Goal: Transaction & Acquisition: Register for event/course

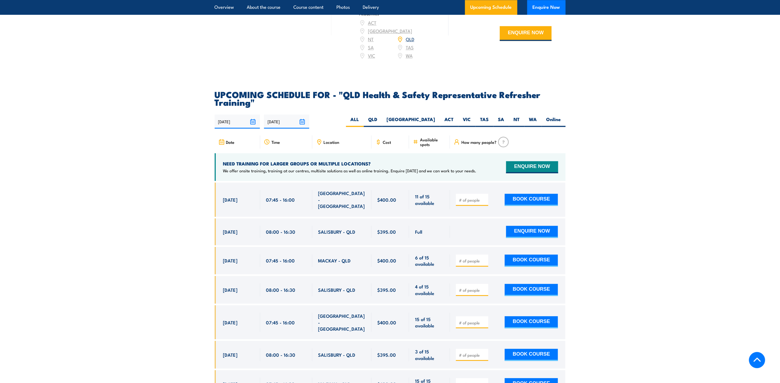
scroll to position [987, 0]
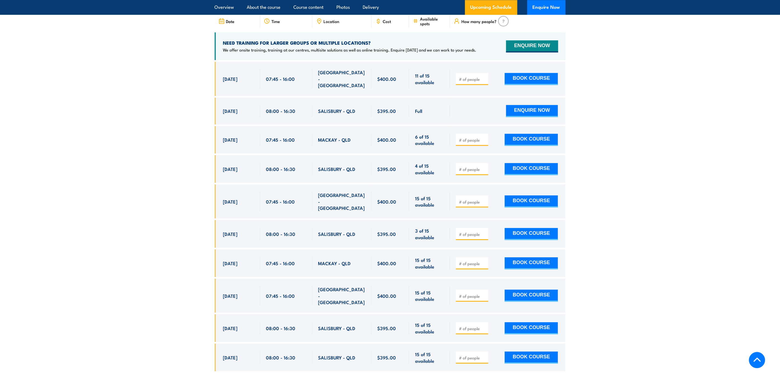
click at [475, 232] on input "number" at bounding box center [472, 234] width 27 height 5
type input "1"
click at [531, 228] on button "BOOK COURSE" at bounding box center [531, 234] width 53 height 12
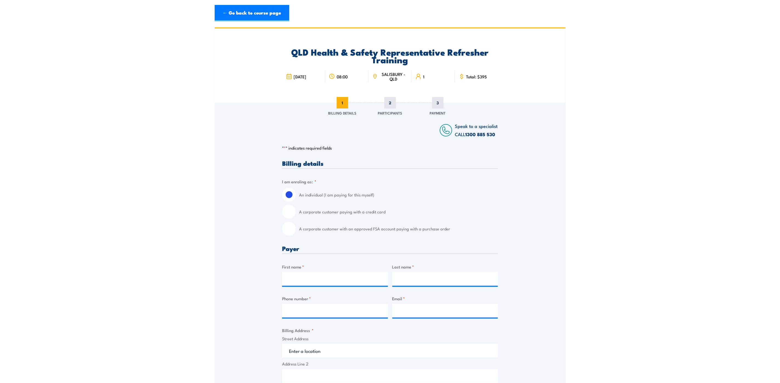
click at [288, 231] on input "A corporate customer with an approved FSA account paying with a purchase order" at bounding box center [289, 229] width 14 height 14
radio input "true"
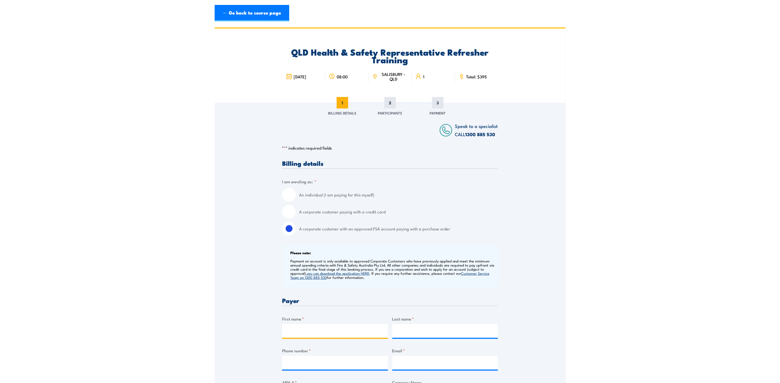
click at [310, 329] on input "First name *" at bounding box center [335, 331] width 106 height 14
type input "[PERSON_NAME]"
type input "Turanga"
type input "0730723067"
click at [418, 368] on input "Email *" at bounding box center [445, 363] width 106 height 14
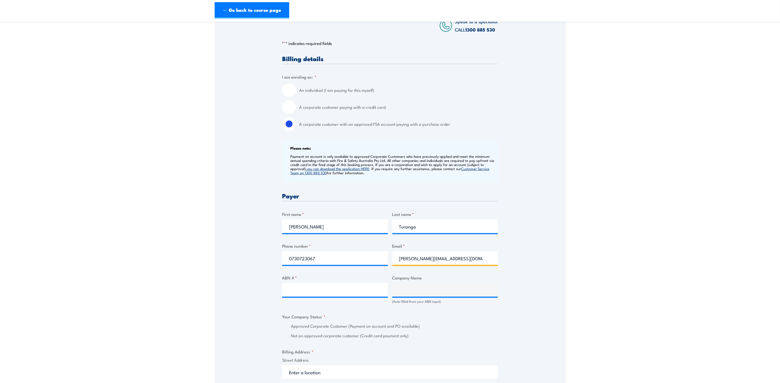
scroll to position [165, 0]
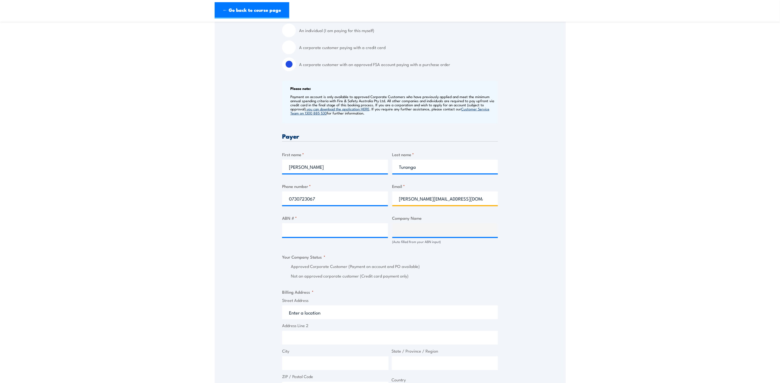
type input "nicole.turanga@qr.com.au"
click at [349, 230] on input "ABN # *" at bounding box center [335, 230] width 106 height 14
type input "71132181090"
type input "QUEENSLAND RAIL LIMITED"
radio input "true"
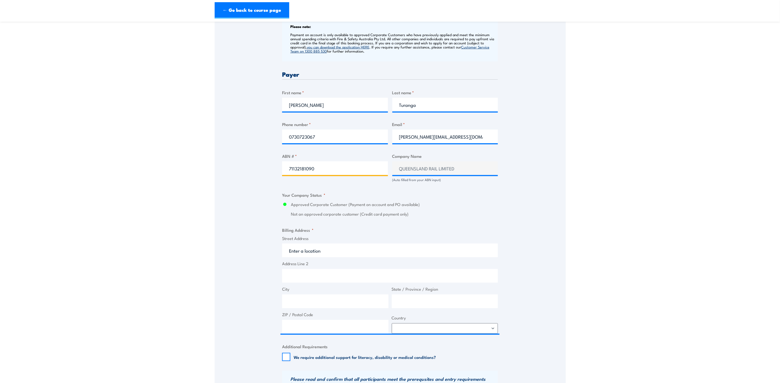
scroll to position [247, 0]
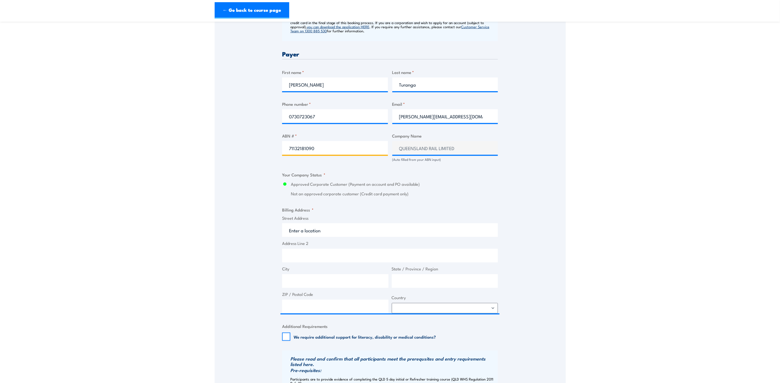
type input "71132181090"
click at [333, 231] on input "Street Address" at bounding box center [390, 230] width 216 height 14
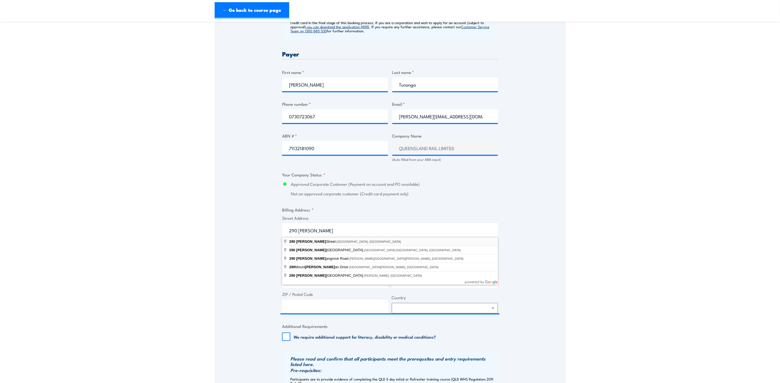
type input "290 Ann Street, Brisbane City QLD, Australia"
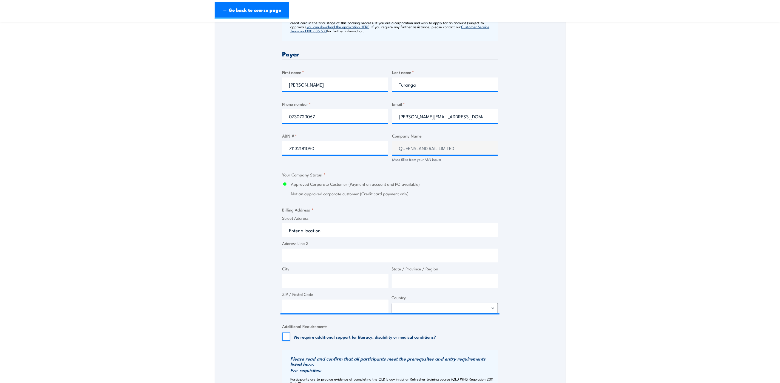
type input "290 Ann St"
type input "Brisbane City"
type input "[GEOGRAPHIC_DATA]"
type input "4000"
select select "Australia"
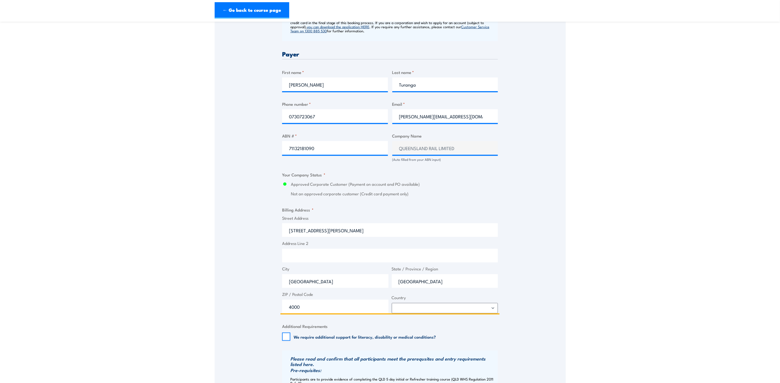
click at [326, 257] on input "Address Line 2" at bounding box center [390, 256] width 216 height 14
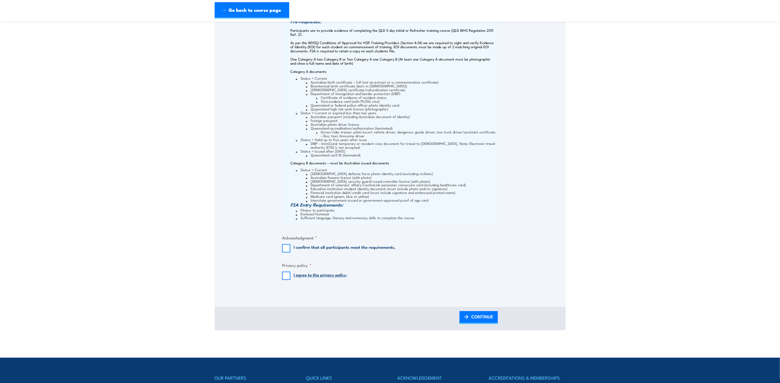
scroll to position [617, 0]
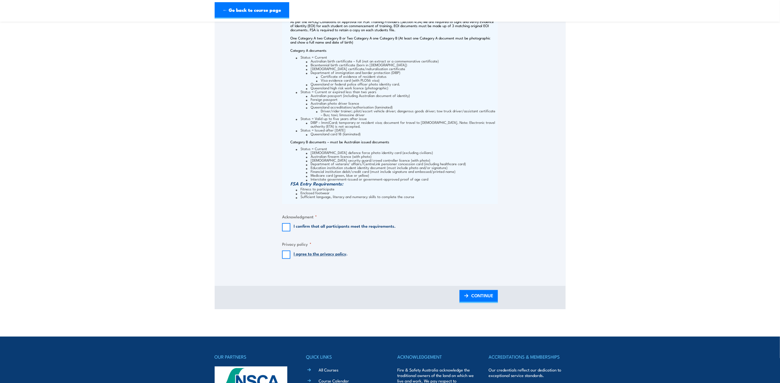
type input "Old Central Station Building - Ground Level"
click at [284, 224] on input "I confirm that all participants meet the requirements." at bounding box center [286, 227] width 8 height 8
checkbox input "true"
click at [285, 253] on input "I agree to the privacy policy ." at bounding box center [286, 255] width 8 height 8
checkbox input "true"
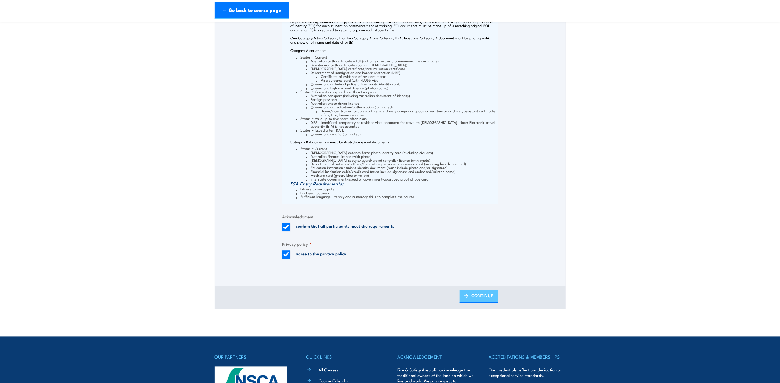
click at [477, 295] on span "CONTINUE" at bounding box center [482, 296] width 22 height 15
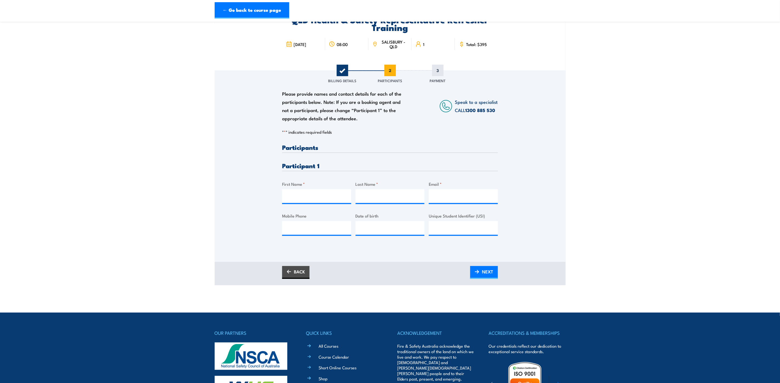
scroll to position [0, 0]
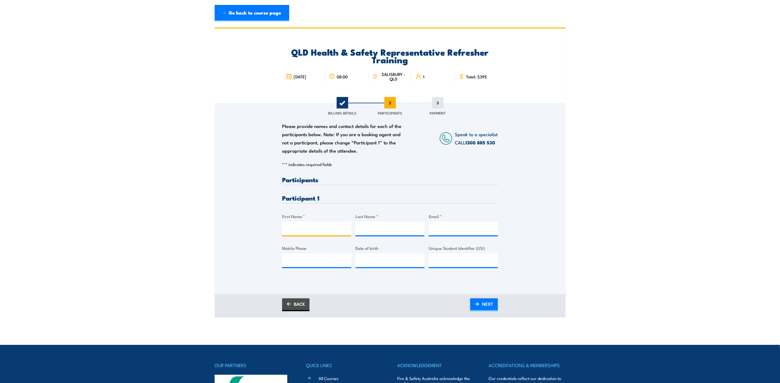
click at [311, 225] on input "First Name *" at bounding box center [316, 229] width 69 height 14
type input "Brendan"
type input "Cuthbert"
click at [444, 224] on input "Email *" at bounding box center [463, 229] width 69 height 14
type input "B"
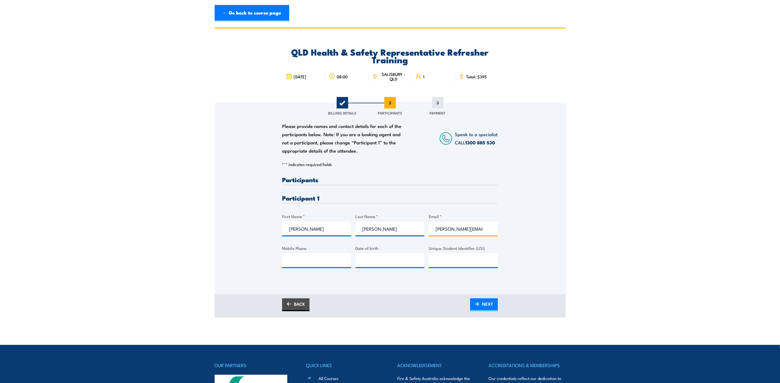
type input "brendan.cuthbert@qr.com.au"
click at [323, 260] on input "Mobile Phone" at bounding box center [316, 261] width 69 height 14
paste input "0409099242"
type input "0409099242"
type input "__/__/____"
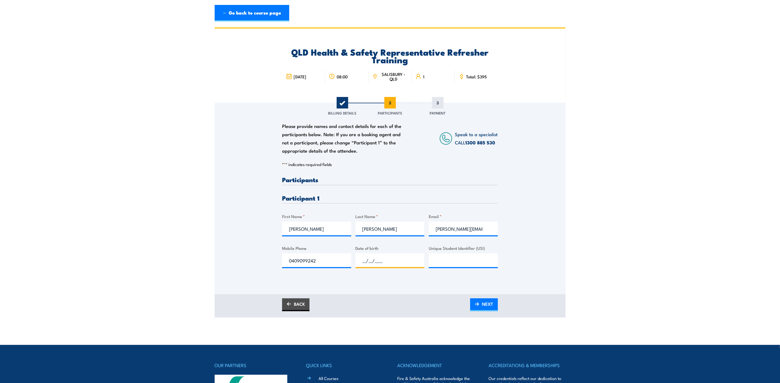
click at [406, 259] on input "__/__/____" at bounding box center [390, 261] width 69 height 14
click at [373, 258] on input "__/__/____" at bounding box center [390, 261] width 69 height 14
drag, startPoint x: 393, startPoint y: 261, endPoint x: 349, endPoint y: 260, distance: 44.7
click at [349, 260] on div "Please provide names and contact details for each of the participants below. No…" at bounding box center [390, 227] width 216 height 100
paste input "02/03/1970"
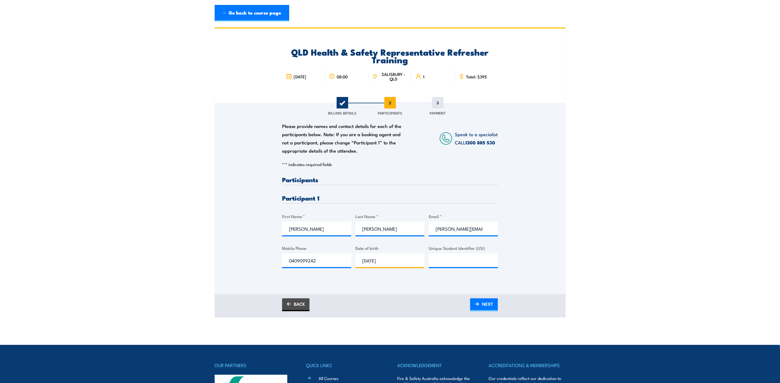
type input "02/03/1970"
click at [466, 259] on input "Unique Student Identifier (USI)" at bounding box center [463, 261] width 69 height 14
paste input "YMF7NW9885"
click at [434, 259] on input "YMF7NW9885" at bounding box center [463, 261] width 69 height 14
type input "YMF7NW9885"
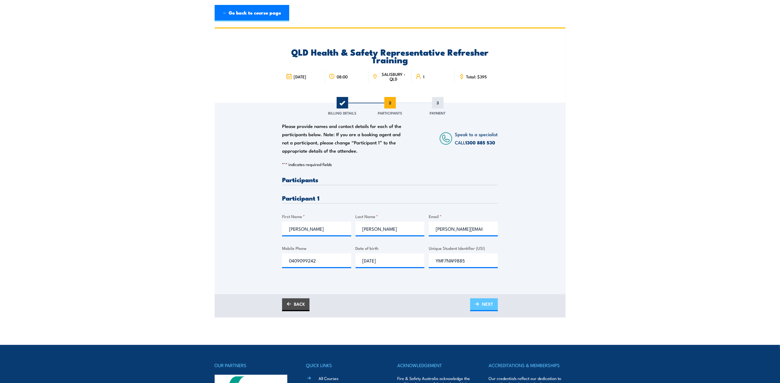
click at [478, 300] on link "NEXT" at bounding box center [484, 305] width 28 height 13
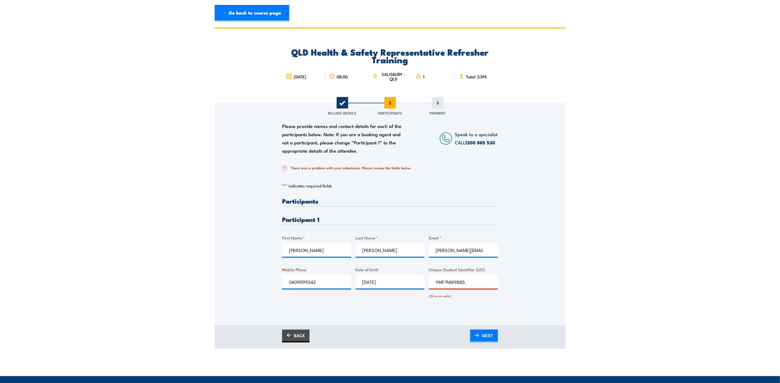
click at [476, 281] on input "YMF7NW9885" at bounding box center [463, 282] width 69 height 14
type input "YMF7NW9885"
click input "Submit" at bounding box center [0, 0] width 0 height 0
click at [485, 335] on span "NEXT" at bounding box center [487, 335] width 11 height 15
drag, startPoint x: 453, startPoint y: 266, endPoint x: 356, endPoint y: 194, distance: 120.6
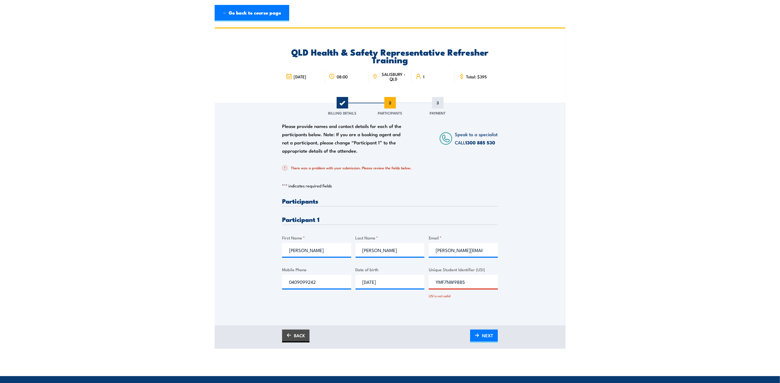
click at [453, 264] on div "Please provide names and contact details for each of the participants below. No…" at bounding box center [390, 253] width 216 height 110
click at [390, 259] on div "Please provide names and contact details for each of the participants below. No…" at bounding box center [390, 253] width 216 height 110
click at [275, 211] on div "Please provide names and contact details for each of the participants below. No…" at bounding box center [390, 207] width 351 height 208
click at [280, 213] on div "Please provide names and contact details for each of the participants below. No…" at bounding box center [390, 207] width 351 height 208
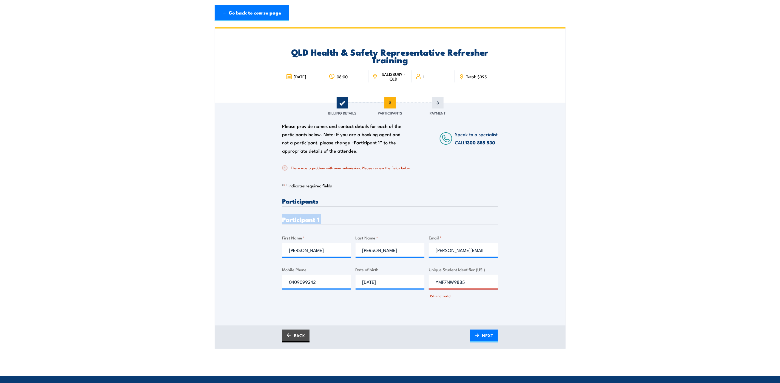
click at [280, 214] on div "Please provide names and contact details for each of the participants below. No…" at bounding box center [390, 207] width 351 height 208
drag, startPoint x: 280, startPoint y: 214, endPoint x: 273, endPoint y: 271, distance: 57.7
click at [273, 271] on div "Please provide names and contact details for each of the participants below. No…" at bounding box center [390, 207] width 351 height 208
drag, startPoint x: 284, startPoint y: 176, endPoint x: 519, endPoint y: 294, distance: 263.0
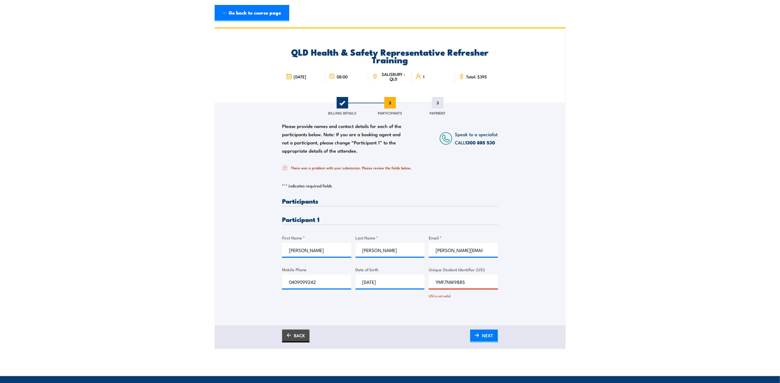
click at [519, 294] on div "Please provide names and contact details for each of the participants below. No…" at bounding box center [390, 207] width 351 height 208
click at [503, 300] on div "Please provide names and contact details for each of the participants below. No…" at bounding box center [390, 207] width 351 height 208
click at [463, 282] on input "YMF7NW9885" at bounding box center [463, 282] width 69 height 14
drag, startPoint x: 445, startPoint y: 284, endPoint x: 410, endPoint y: 284, distance: 35.1
click at [410, 284] on div "Please provide names and contact details for each of the participants below. No…" at bounding box center [390, 253] width 216 height 110
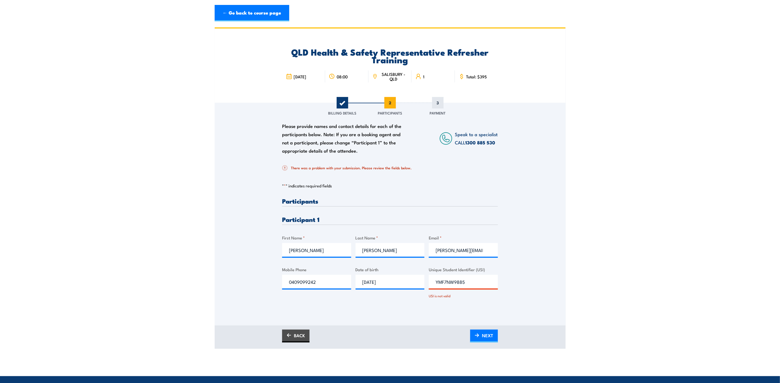
type input "W9885"
click at [461, 283] on input "W9885" at bounding box center [463, 282] width 69 height 14
type input "YMF7NW9885"
click input "Submit" at bounding box center [0, 0] width 0 height 0
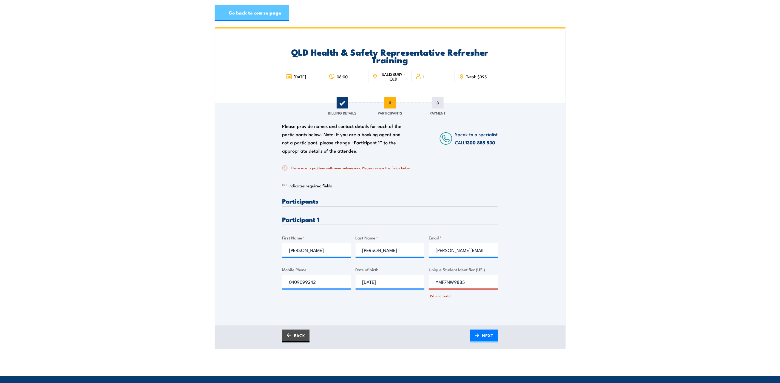
click at [257, 16] on link "← Go back to course page" at bounding box center [252, 13] width 75 height 16
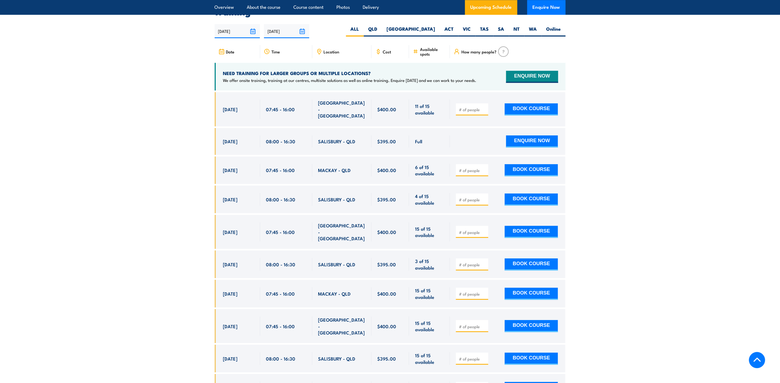
scroll to position [961, 0]
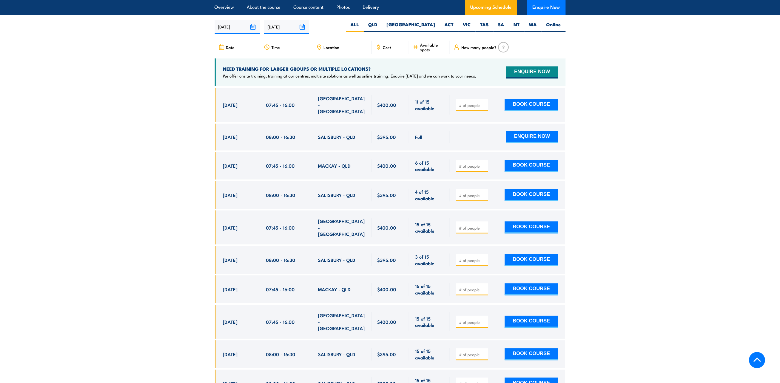
click at [468, 193] on input "number" at bounding box center [472, 195] width 27 height 5
type input "1"
drag, startPoint x: 541, startPoint y: 192, endPoint x: 550, endPoint y: 192, distance: 8.5
click at [542, 192] on button "BOOK COURSE" at bounding box center [531, 195] width 53 height 12
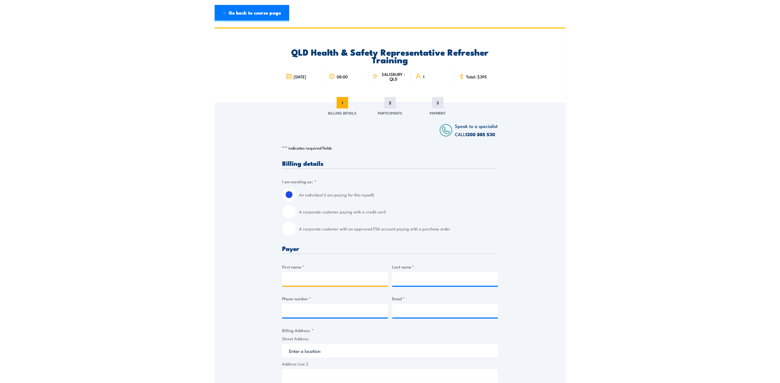
click at [333, 277] on input "First name *" at bounding box center [335, 279] width 106 height 14
type input "[PERSON_NAME]"
click at [287, 229] on input "A corporate customer with an approved FSA account paying with a purchase order" at bounding box center [289, 229] width 14 height 14
radio input "true"
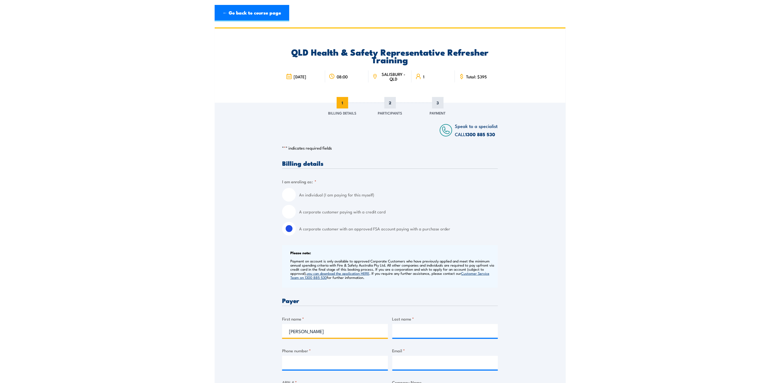
drag, startPoint x: 301, startPoint y: 333, endPoint x: 307, endPoint y: 332, distance: 5.5
click at [302, 332] on input "[PERSON_NAME]" at bounding box center [335, 331] width 106 height 14
drag, startPoint x: 307, startPoint y: 332, endPoint x: 285, endPoint y: 331, distance: 21.4
click at [285, 331] on input "[PERSON_NAME]" at bounding box center [335, 331] width 106 height 14
type input "[PERSON_NAME]"
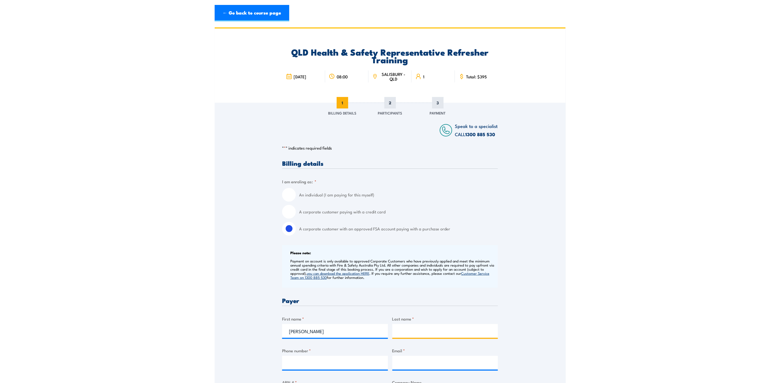
click at [406, 332] on input "Last name *" at bounding box center [445, 331] width 106 height 14
type input "Turanga"
click at [258, 17] on link "← Go back to course page" at bounding box center [252, 13] width 75 height 16
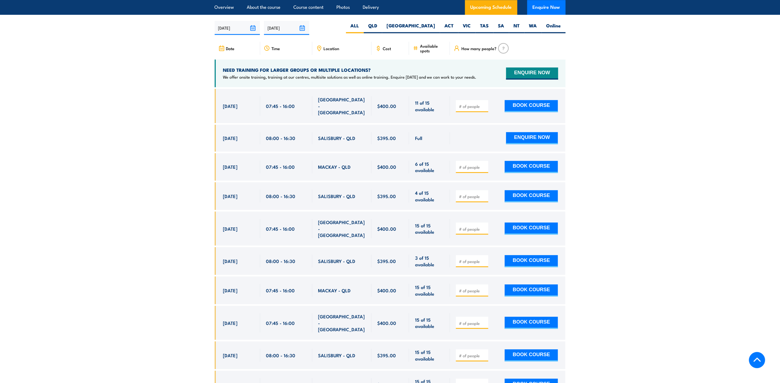
scroll to position [961, 0]
